Goal: Book appointment/travel/reservation

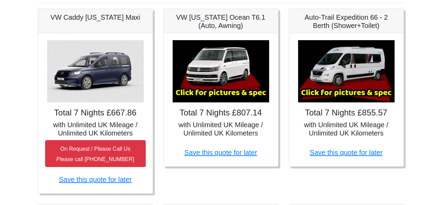
scroll to position [147, 0]
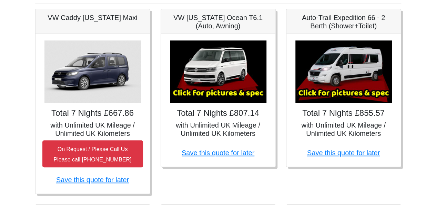
click at [352, 79] on img at bounding box center [344, 71] width 97 height 62
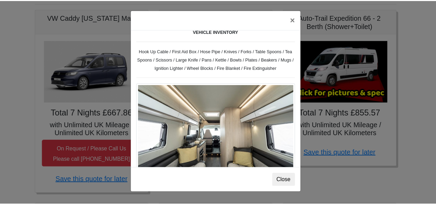
scroll to position [304, 0]
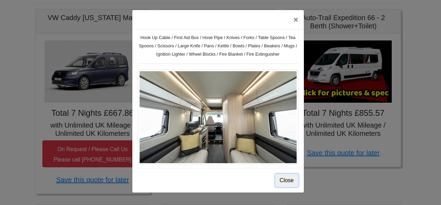
click at [288, 176] on button "Close" at bounding box center [287, 179] width 23 height 13
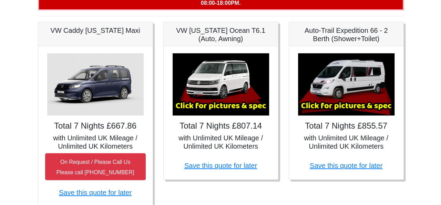
scroll to position [135, 0]
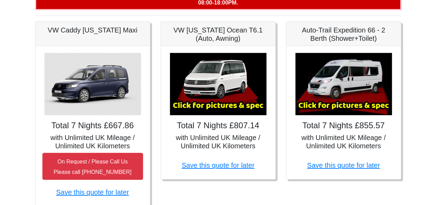
click at [338, 77] on img at bounding box center [344, 84] width 97 height 62
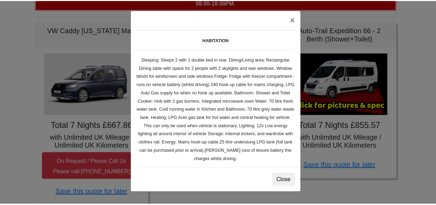
scroll to position [95, 0]
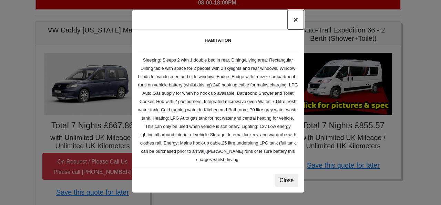
click at [295, 22] on button "×" at bounding box center [296, 19] width 16 height 19
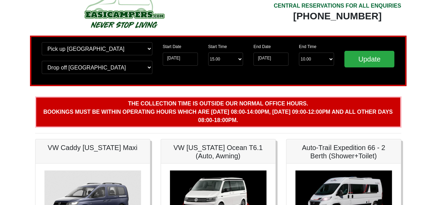
scroll to position [0, 0]
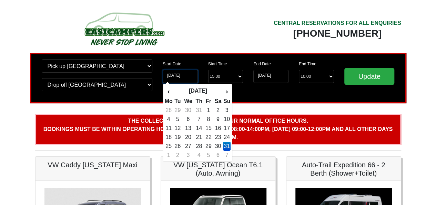
click at [191, 78] on input "[DATE]" at bounding box center [180, 76] width 35 height 13
click at [228, 91] on th "›" at bounding box center [227, 91] width 8 height 12
click at [210, 135] on td "24" at bounding box center [208, 136] width 9 height 9
type input "[DATE]"
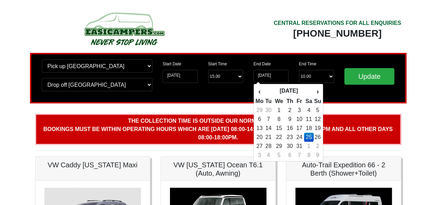
click at [300, 145] on td "31" at bounding box center [299, 145] width 9 height 9
type input "[DATE]"
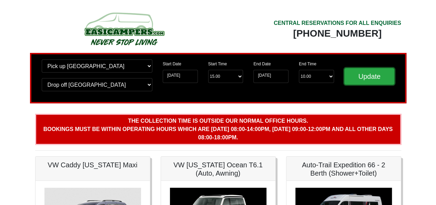
click at [366, 78] on input "Update" at bounding box center [370, 76] width 50 height 17
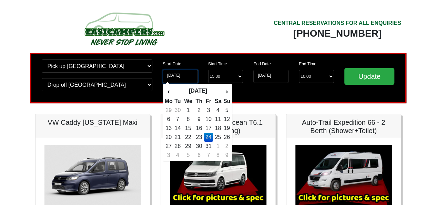
click at [183, 76] on input "[DATE]" at bounding box center [180, 76] width 35 height 13
click at [227, 89] on th "›" at bounding box center [227, 91] width 8 height 12
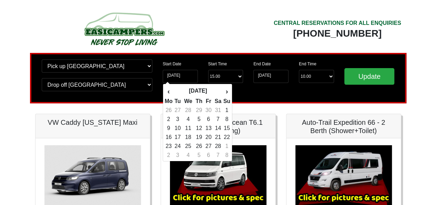
click at [227, 89] on th "›" at bounding box center [227, 91] width 8 height 12
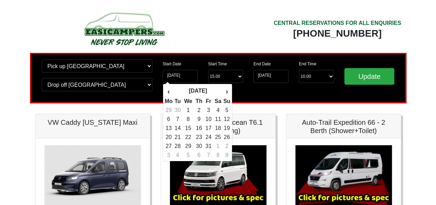
click at [210, 109] on td "3" at bounding box center [208, 110] width 9 height 9
type input "03-07-2026"
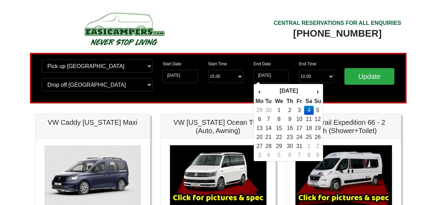
click at [300, 118] on td "10" at bounding box center [299, 119] width 9 height 9
type input "10-07-2026"
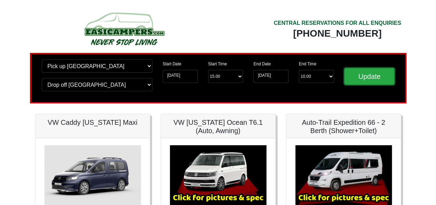
click at [368, 76] on input "Update" at bounding box center [370, 76] width 50 height 17
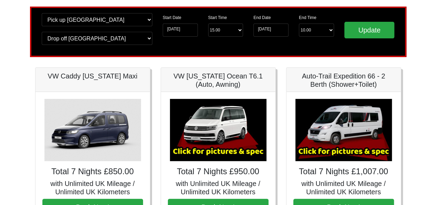
scroll to position [59, 0]
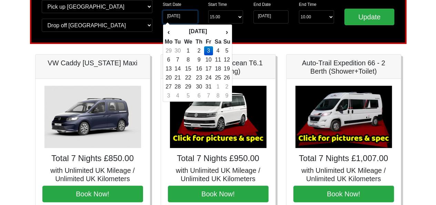
click at [180, 19] on input "03-07-2026" at bounding box center [180, 16] width 35 height 13
click at [219, 76] on td "25" at bounding box center [218, 77] width 10 height 9
type input "25-07-2026"
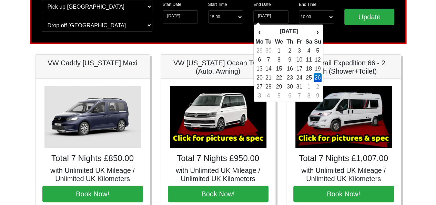
click at [309, 89] on td "1" at bounding box center [309, 86] width 10 height 9
type input "01-08-2026"
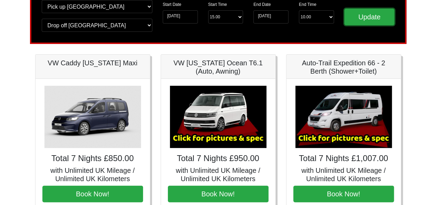
click at [366, 14] on input "Update" at bounding box center [370, 17] width 50 height 17
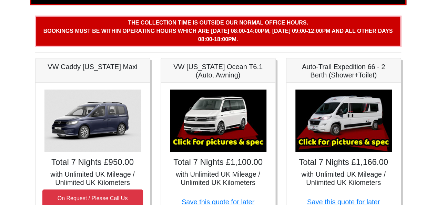
scroll to position [101, 0]
